Goal: Task Accomplishment & Management: Manage account settings

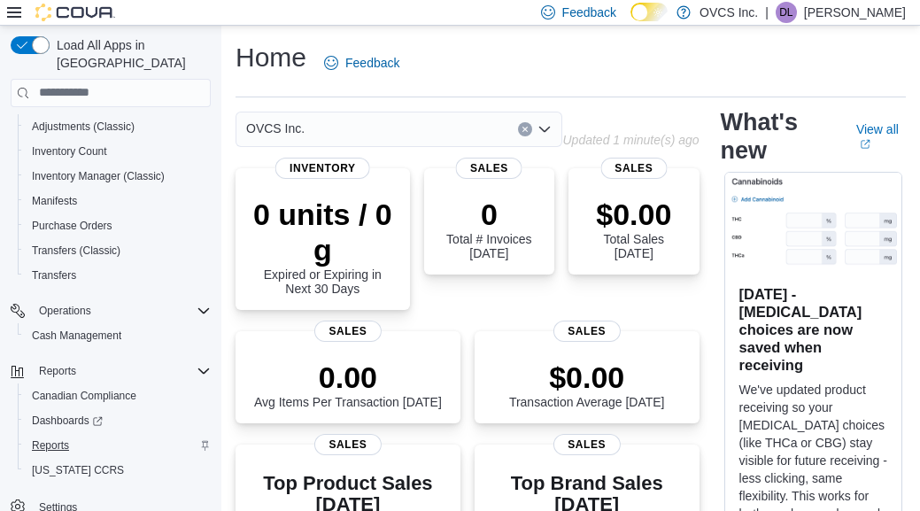
scroll to position [296, 0]
click at [51, 438] on span "Reports" at bounding box center [50, 445] width 37 height 14
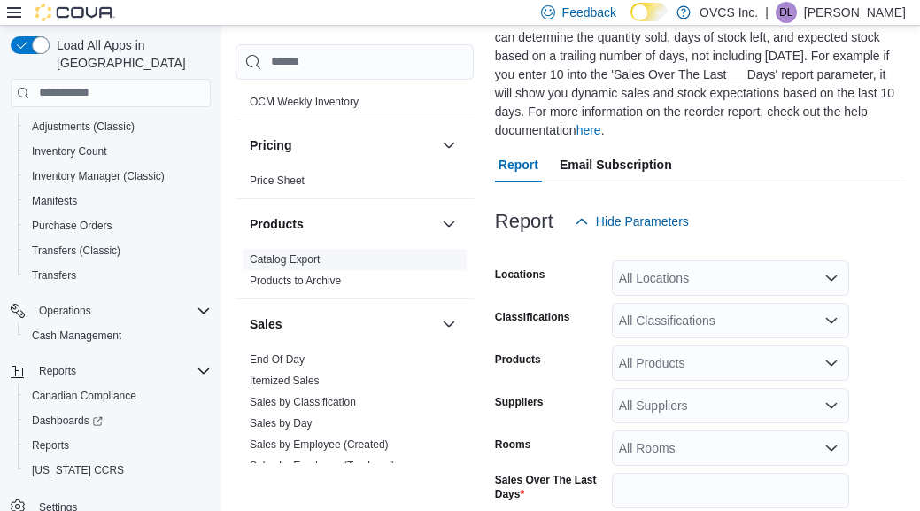
scroll to position [1032, 0]
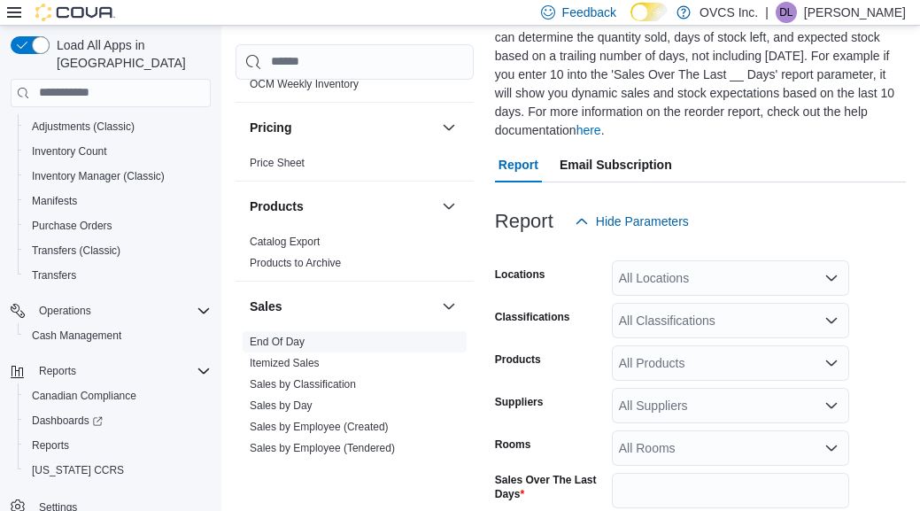
click at [293, 339] on link "End Of Day" at bounding box center [277, 342] width 55 height 12
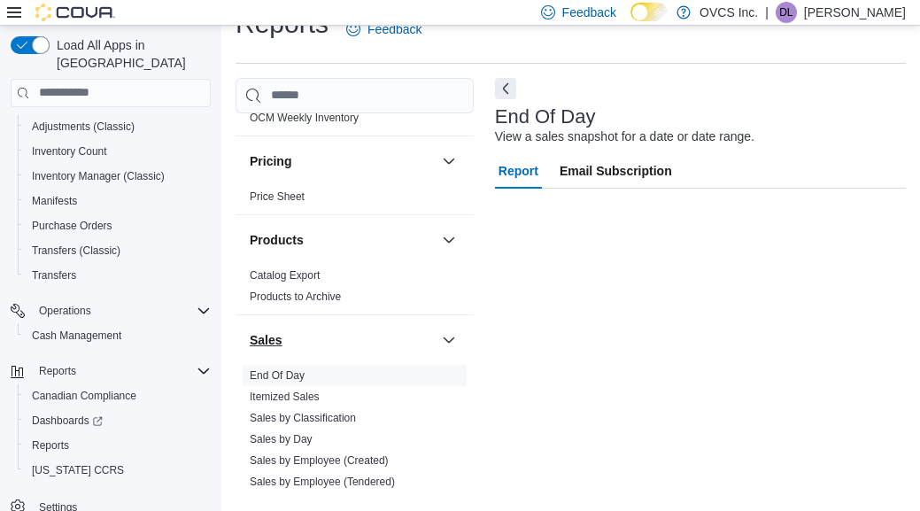
scroll to position [33, 0]
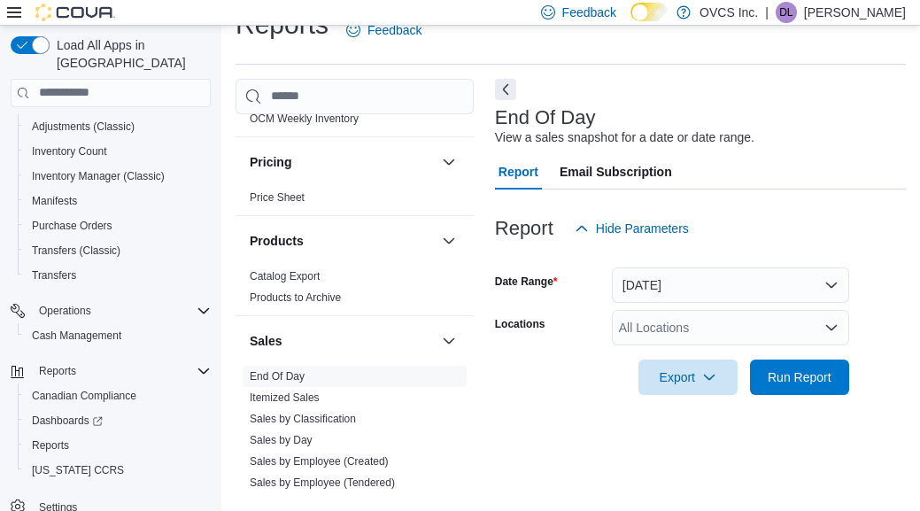
click at [839, 285] on button "Today" at bounding box center [730, 284] width 237 height 35
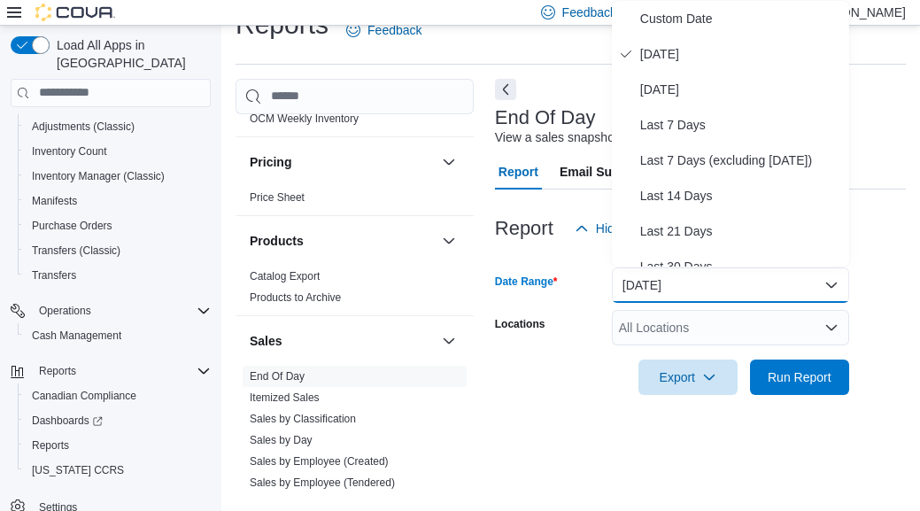
drag, startPoint x: 650, startPoint y: 86, endPoint x: 660, endPoint y: 98, distance: 15.8
click at [650, 86] on span "Yesterday" at bounding box center [741, 89] width 202 height 21
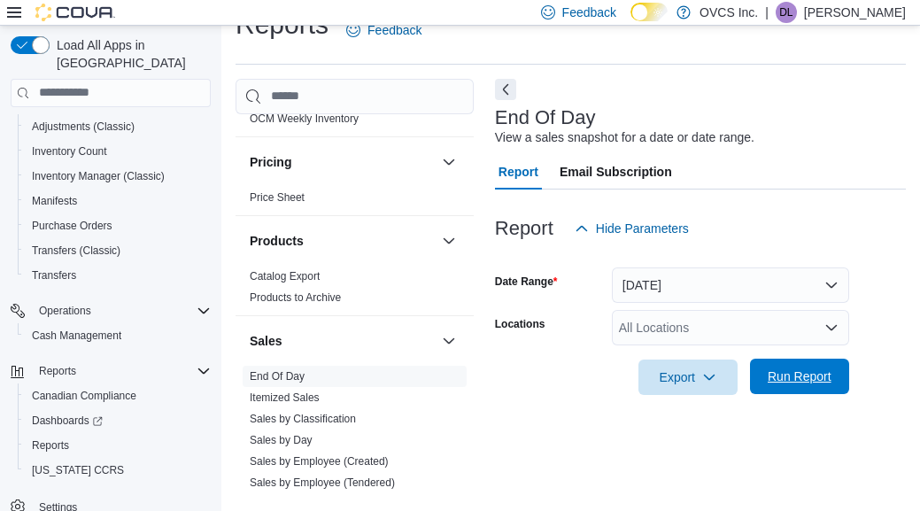
click at [804, 378] on span "Run Report" at bounding box center [800, 376] width 64 height 18
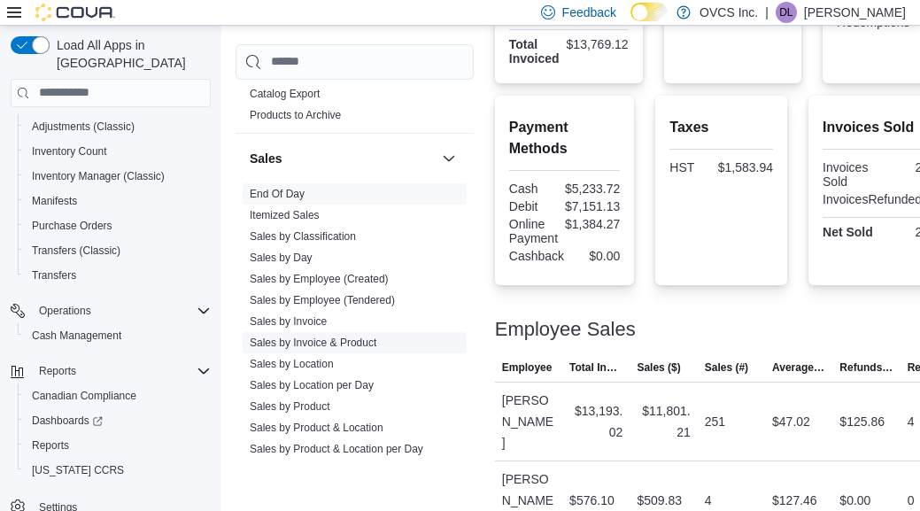
scroll to position [1182, 0]
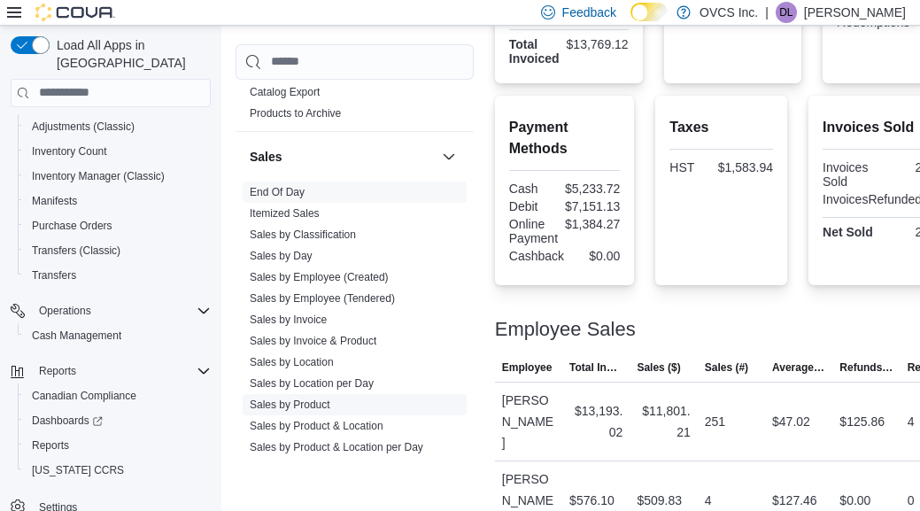
click at [294, 398] on link "Sales by Product" at bounding box center [290, 404] width 81 height 12
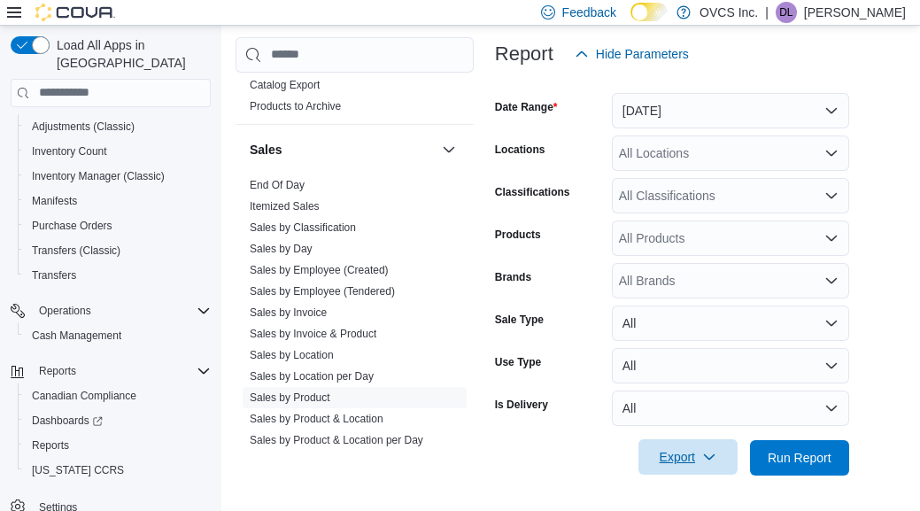
scroll to position [243, 0]
click at [689, 458] on span "Export" at bounding box center [688, 457] width 78 height 35
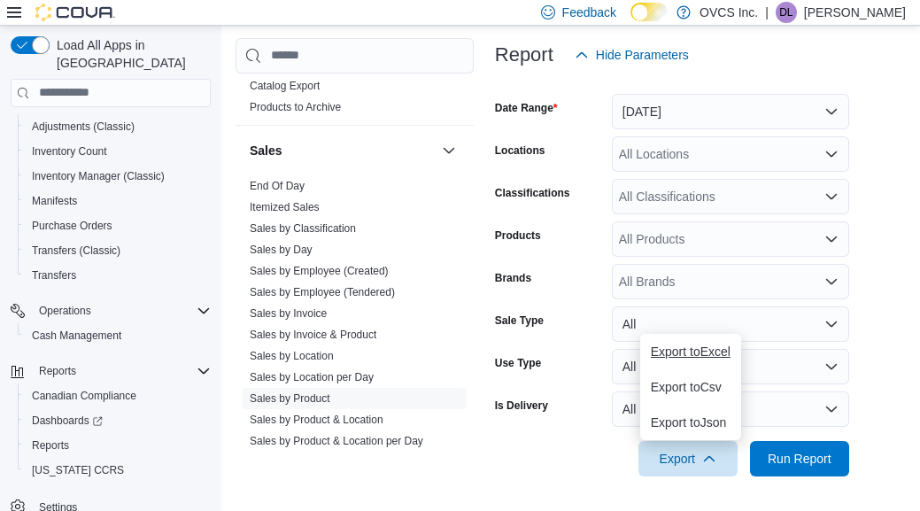
click at [701, 351] on span "Export to Excel" at bounding box center [691, 351] width 80 height 14
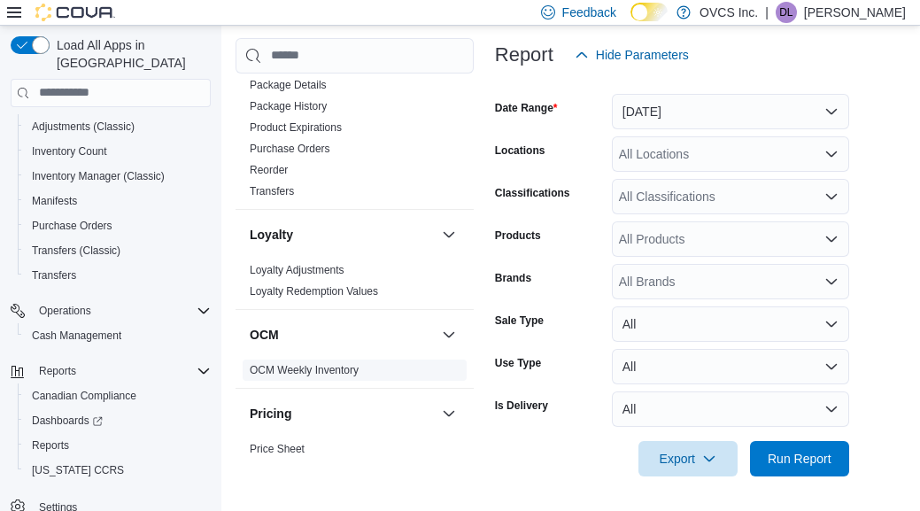
scroll to position [721, 0]
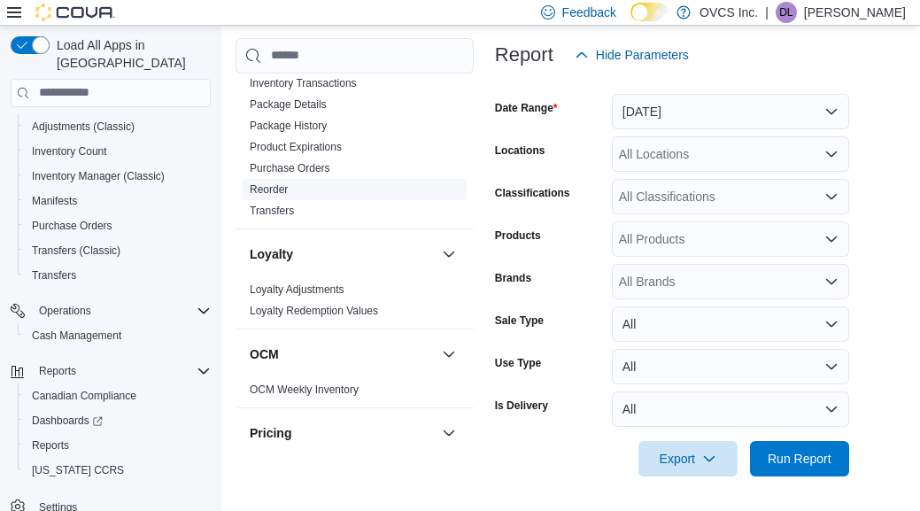
click at [273, 188] on link "Reorder" at bounding box center [269, 189] width 38 height 12
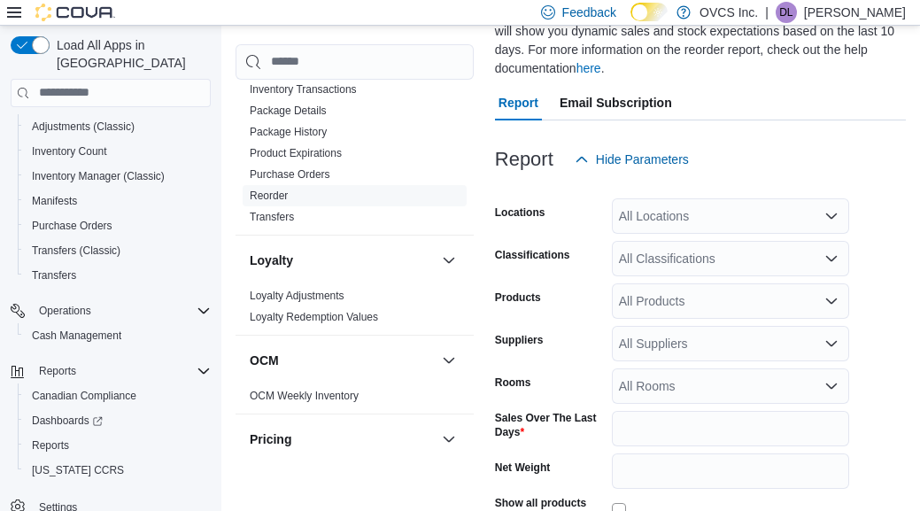
scroll to position [217, 0]
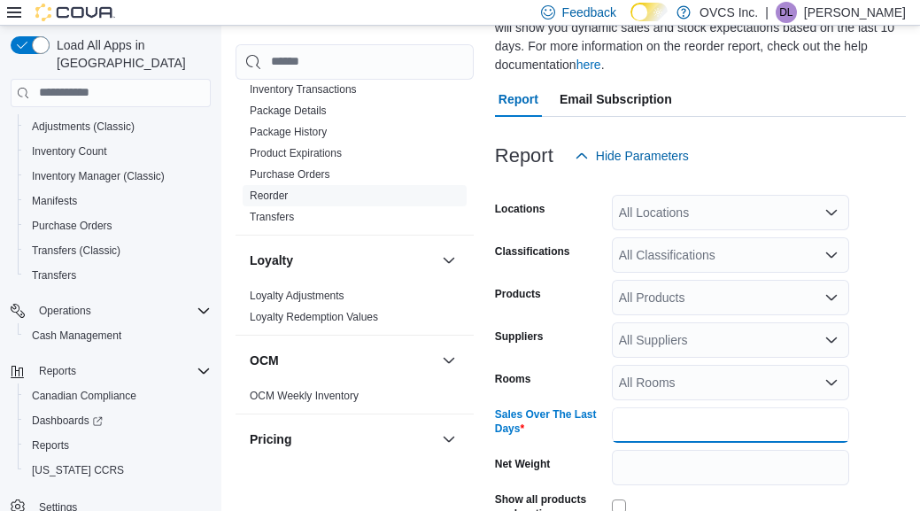
click at [641, 416] on input "*" at bounding box center [730, 424] width 237 height 35
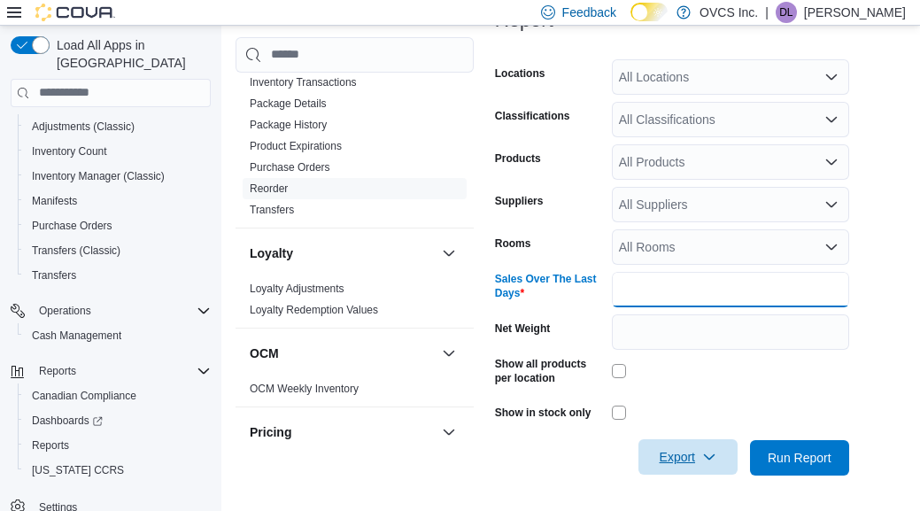
scroll to position [351, 0]
type input "*"
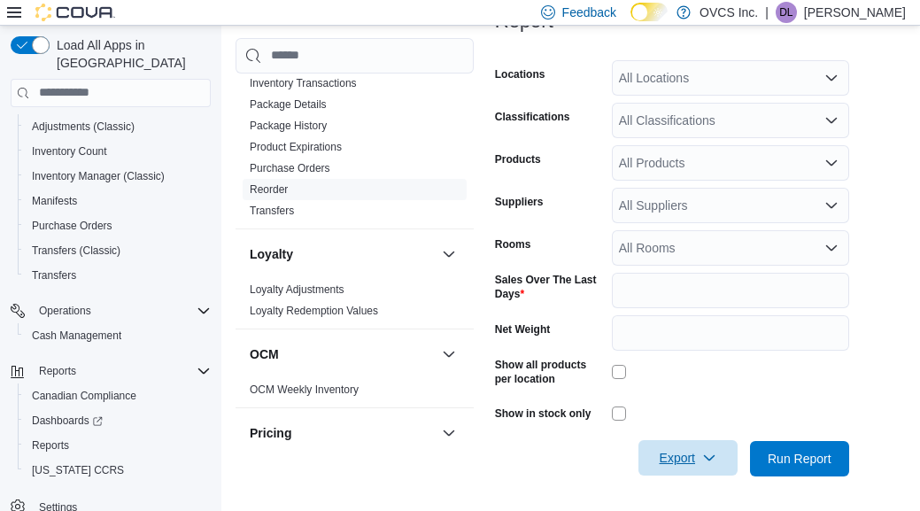
click at [695, 460] on span "Export" at bounding box center [688, 457] width 78 height 35
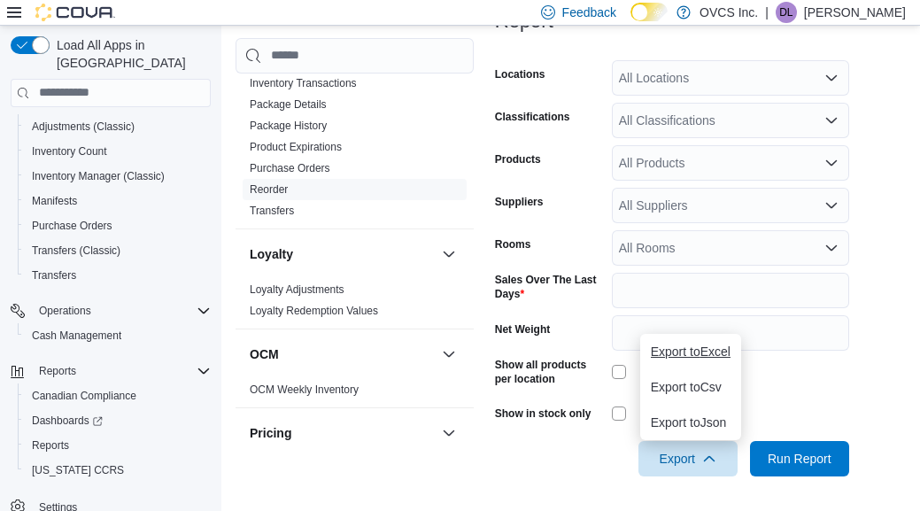
click at [706, 351] on span "Export to Excel" at bounding box center [691, 351] width 80 height 14
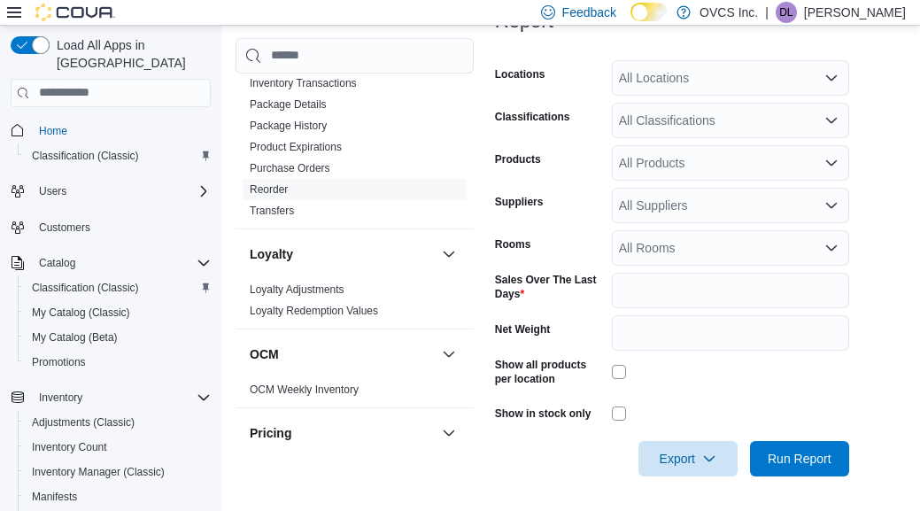
scroll to position [0, 0]
click at [71, 305] on span "My Catalog (Classic)" at bounding box center [81, 312] width 98 height 14
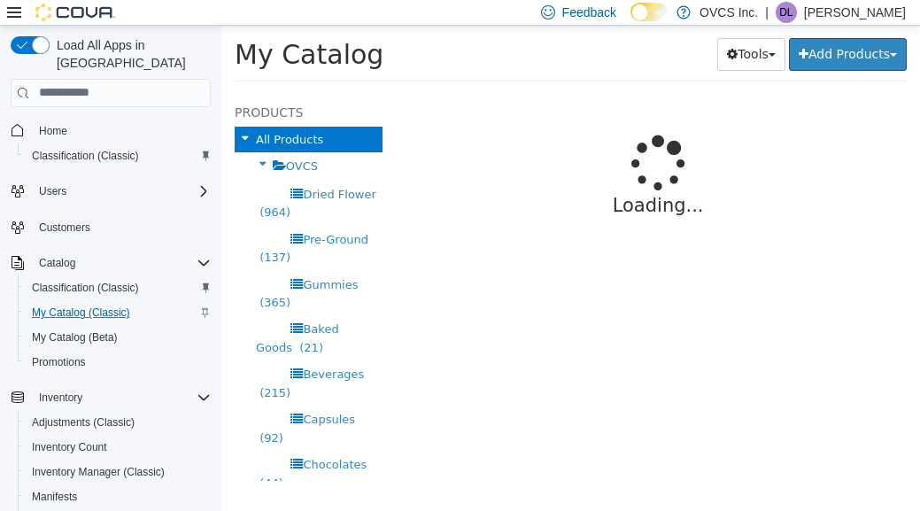
select select "**********"
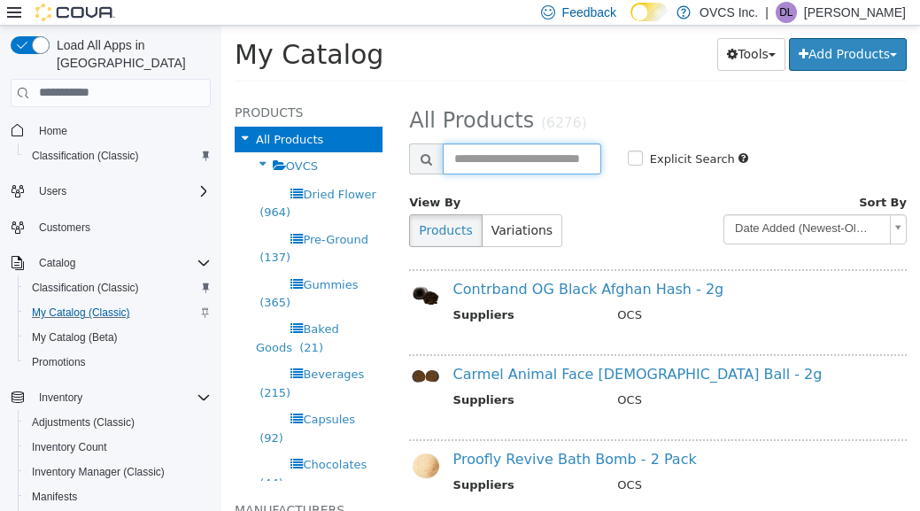
click at [461, 152] on input "text" at bounding box center [522, 158] width 158 height 31
type input "******"
select select "**********"
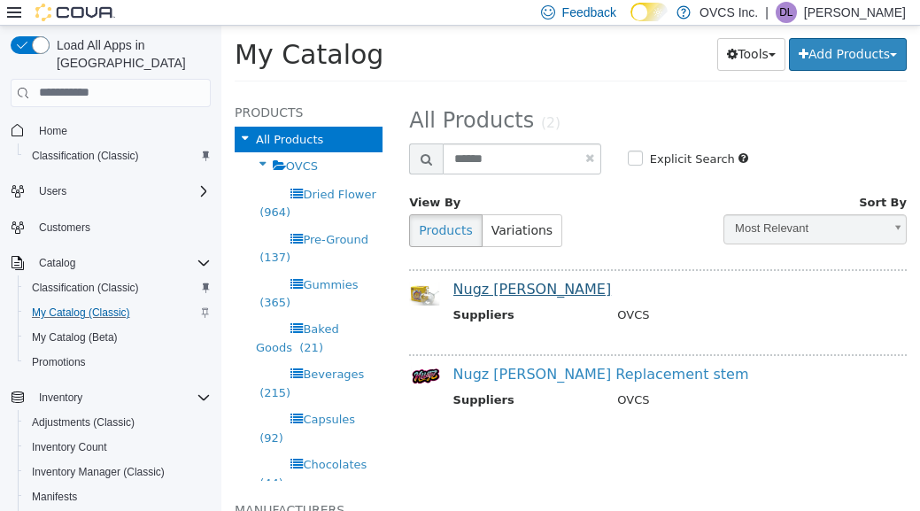
click at [501, 290] on link "Nugz Happle" at bounding box center [532, 288] width 158 height 17
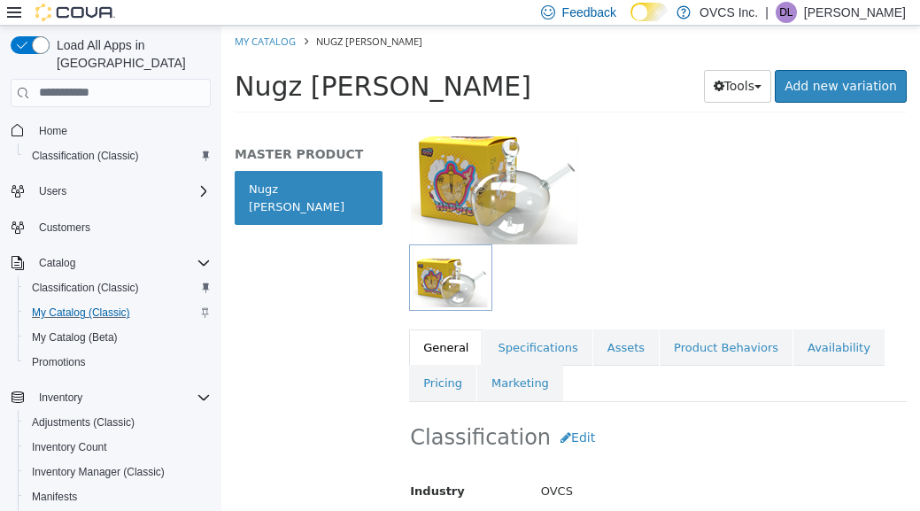
scroll to position [146, 0]
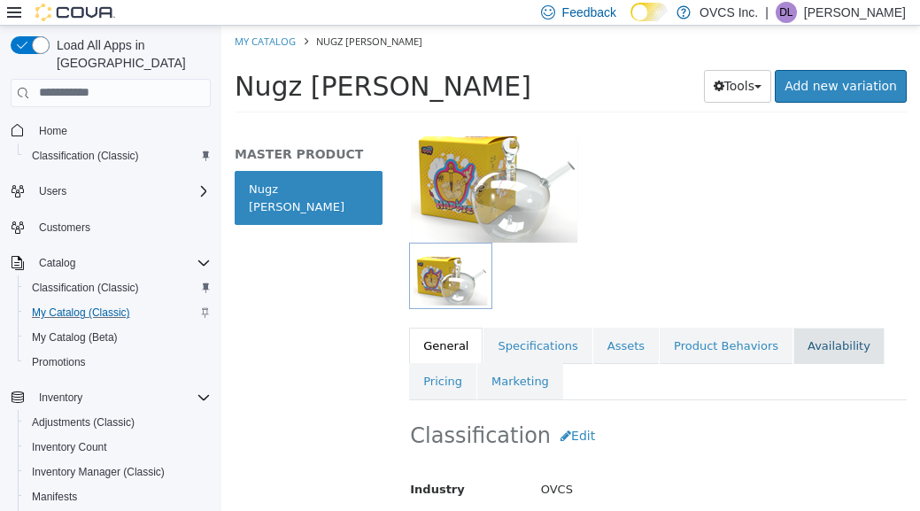
click at [814, 328] on link "Availability" at bounding box center [838, 345] width 91 height 37
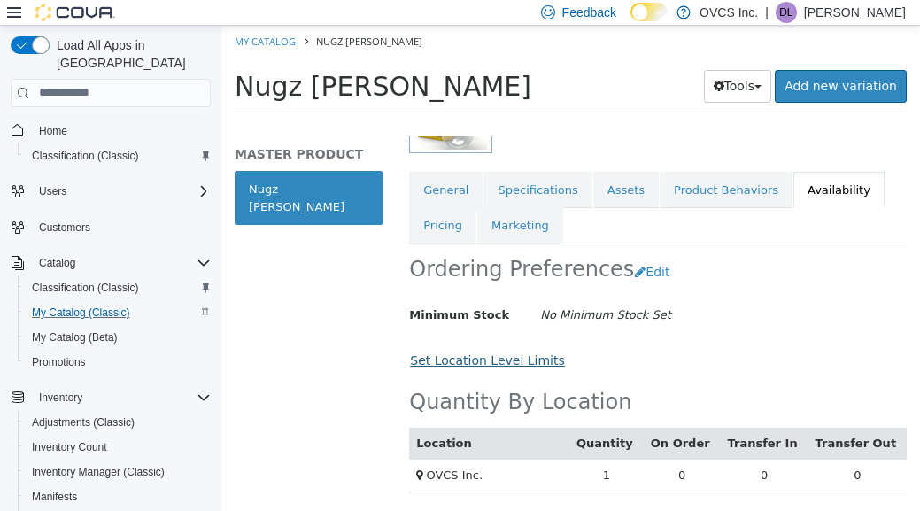
scroll to position [306, 0]
click at [436, 206] on link "Pricing" at bounding box center [442, 224] width 67 height 37
